Goal: Information Seeking & Learning: Learn about a topic

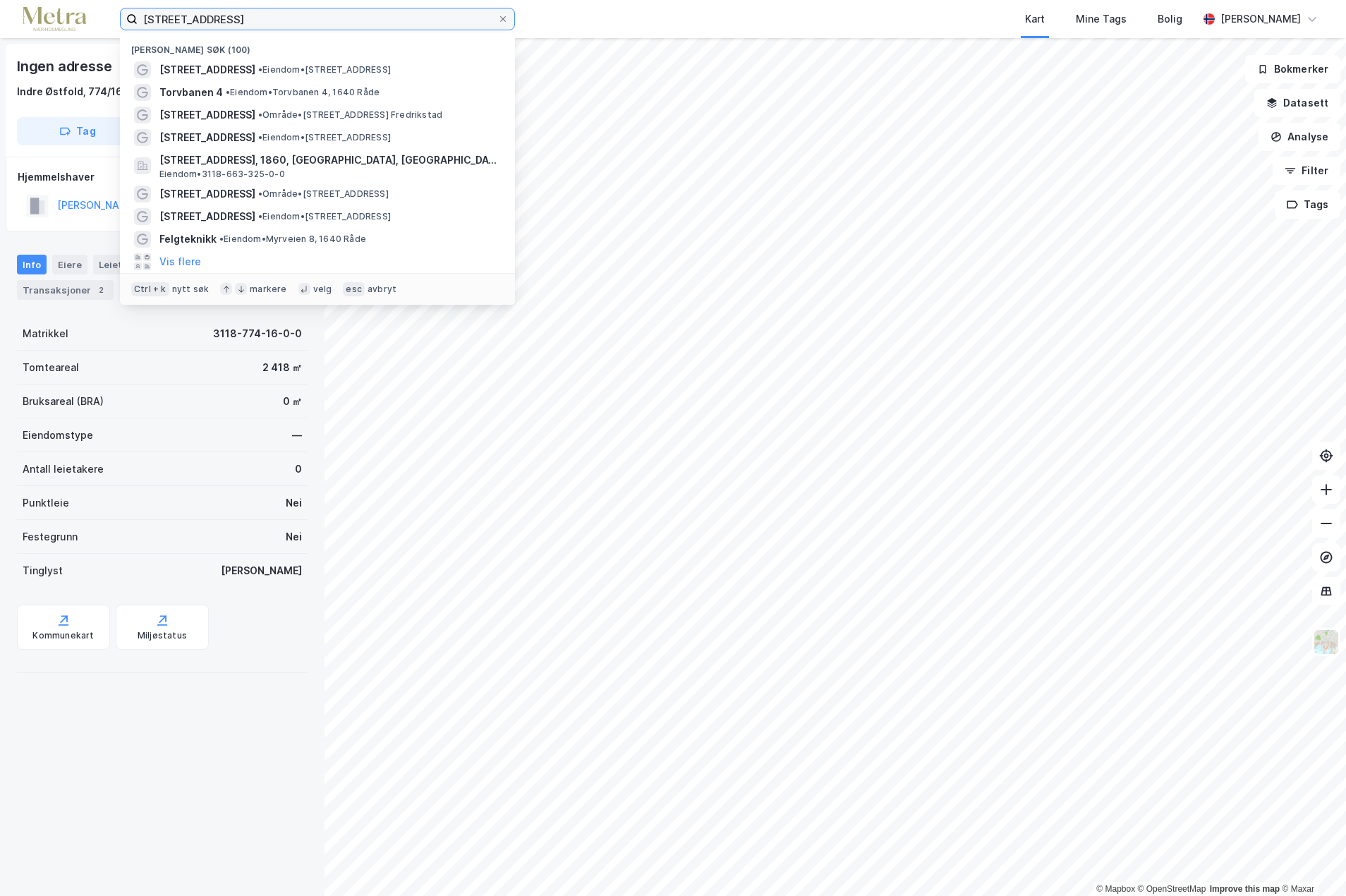
drag, startPoint x: 236, startPoint y: 14, endPoint x: 71, endPoint y: 20, distance: 165.3
click at [71, 20] on div "sandsveien 342 Nylige søk (100) Sandsveien 342 • Eiendom • [STREET_ADDRESS][PER…" at bounding box center [673, 19] width 1346 height 38
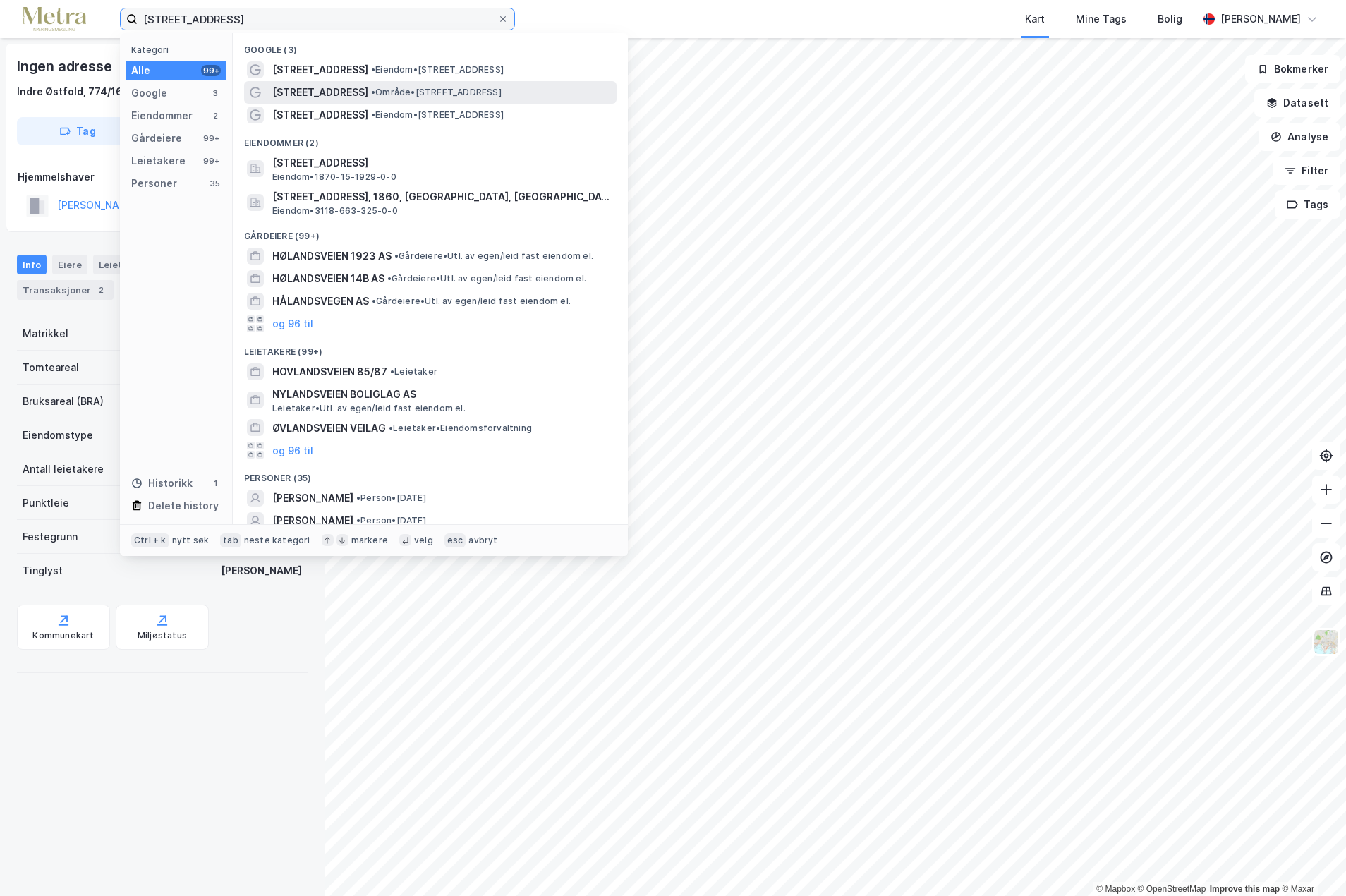
type input "[STREET_ADDRESS]"
click at [411, 88] on span "• Område • [STREET_ADDRESS]" at bounding box center [436, 92] width 131 height 11
